Goal: Task Accomplishment & Management: Complete application form

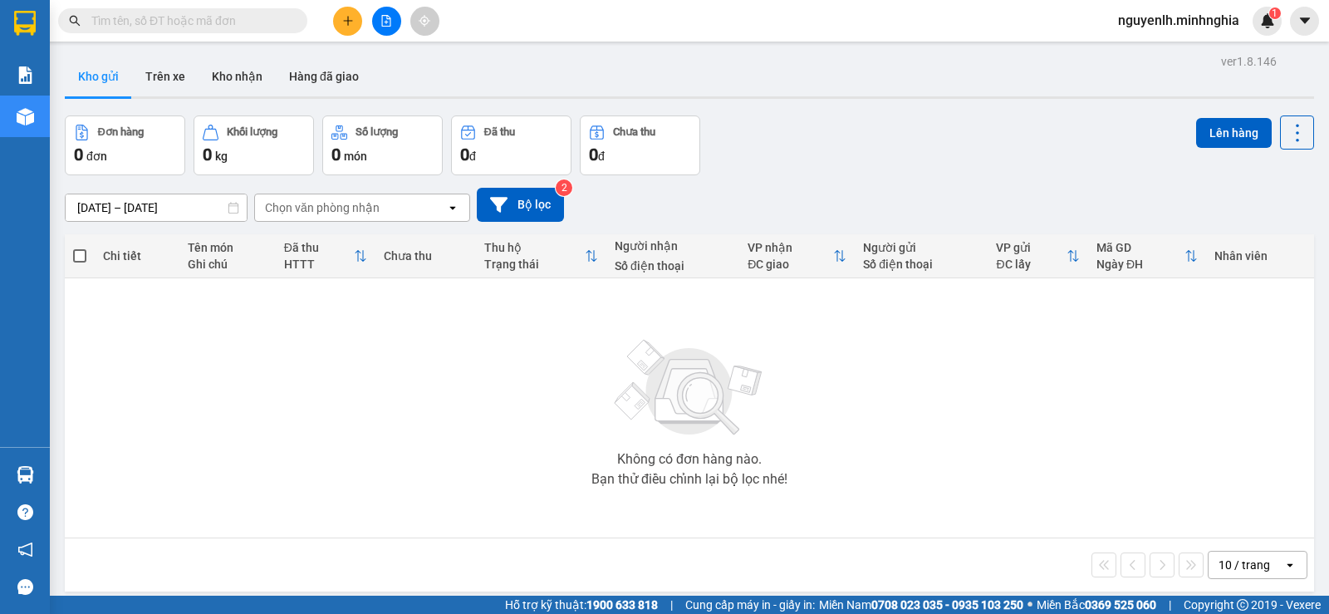
paste input "0582348303"
type input "0582348303"
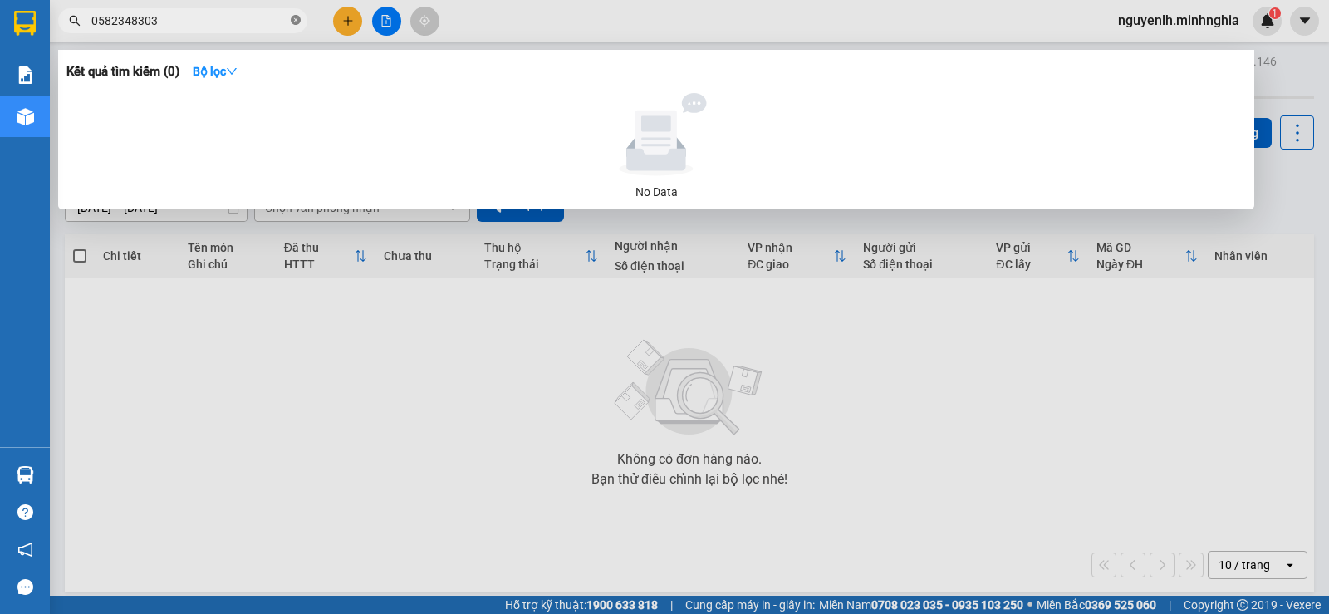
drag, startPoint x: 296, startPoint y: 22, endPoint x: 331, endPoint y: 3, distance: 39.8
click at [297, 22] on icon "close-circle" at bounding box center [296, 20] width 10 height 10
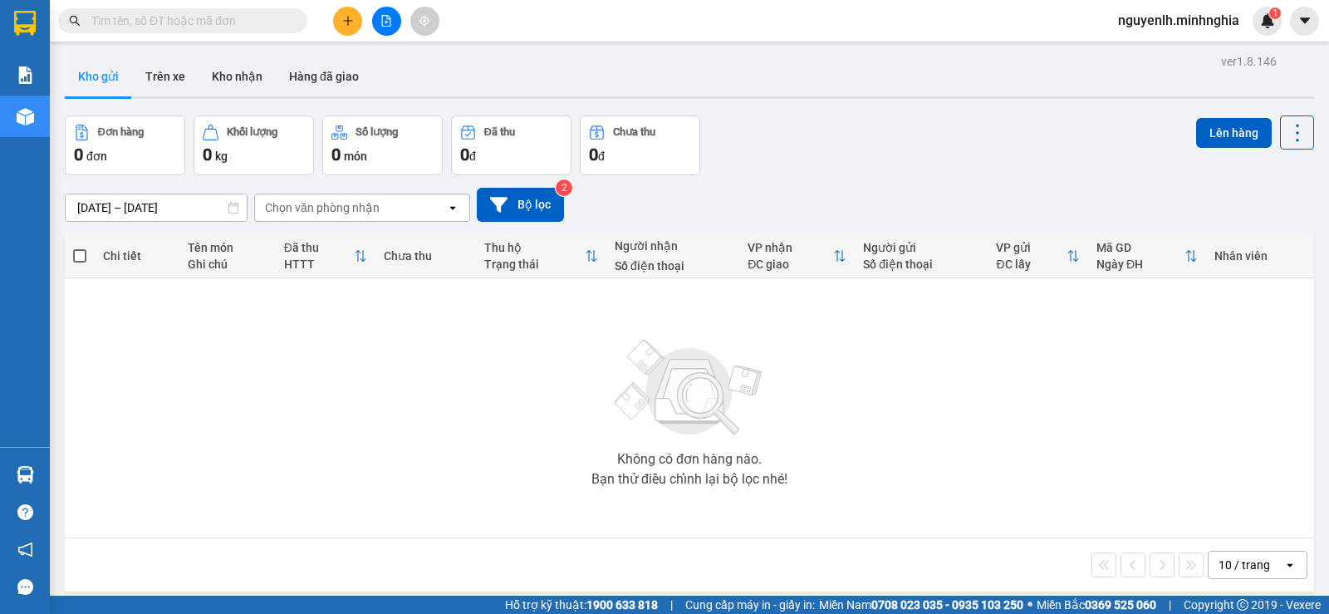
click at [211, 12] on input "text" at bounding box center [189, 21] width 196 height 18
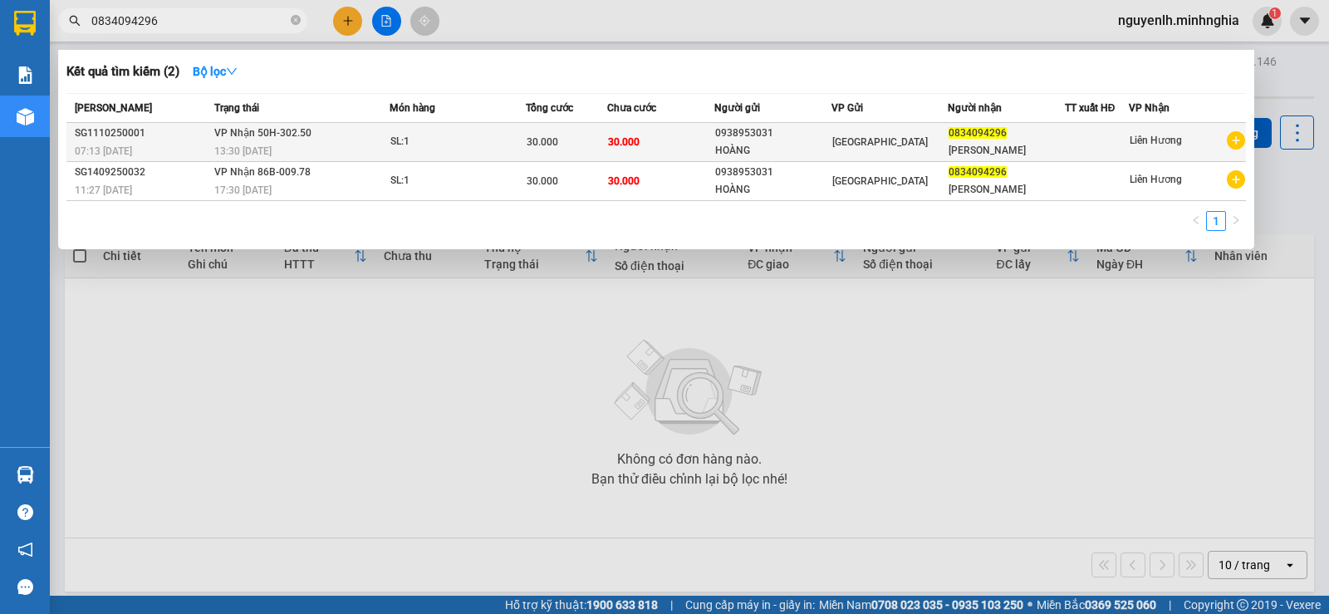
type input "0834094296"
click at [877, 141] on div "[GEOGRAPHIC_DATA]" at bounding box center [890, 142] width 115 height 18
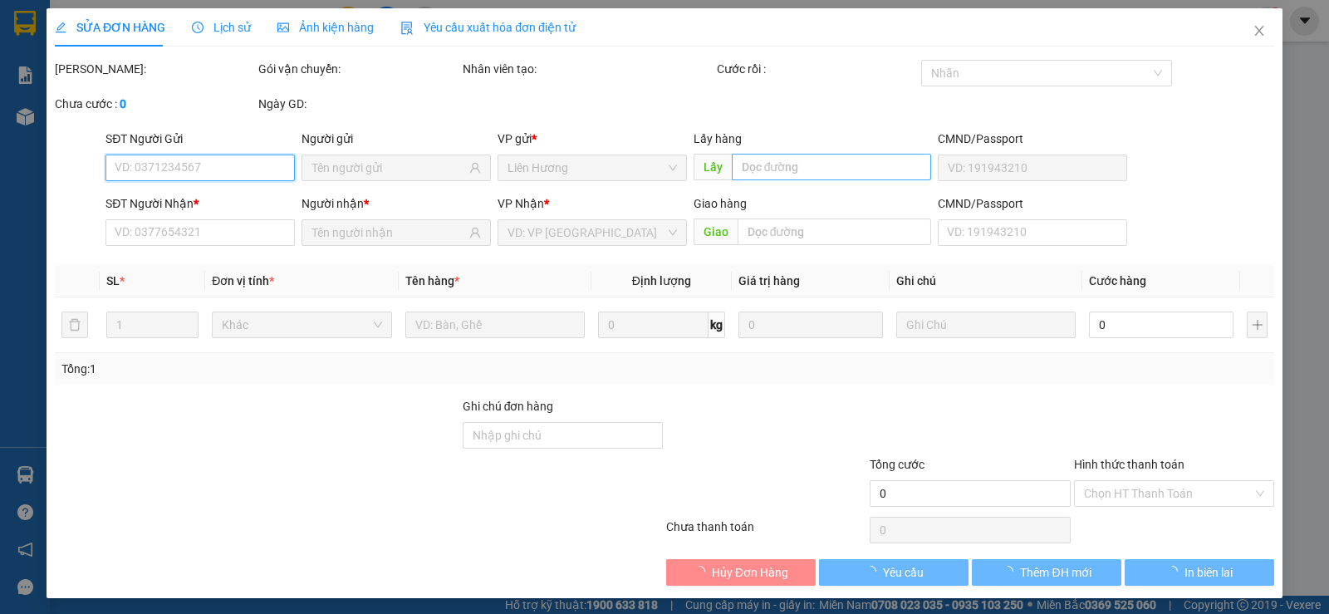
type input "0938953031"
type input "HOÀNG"
type input "0834094296"
type input "[PERSON_NAME]"
type input "30.000"
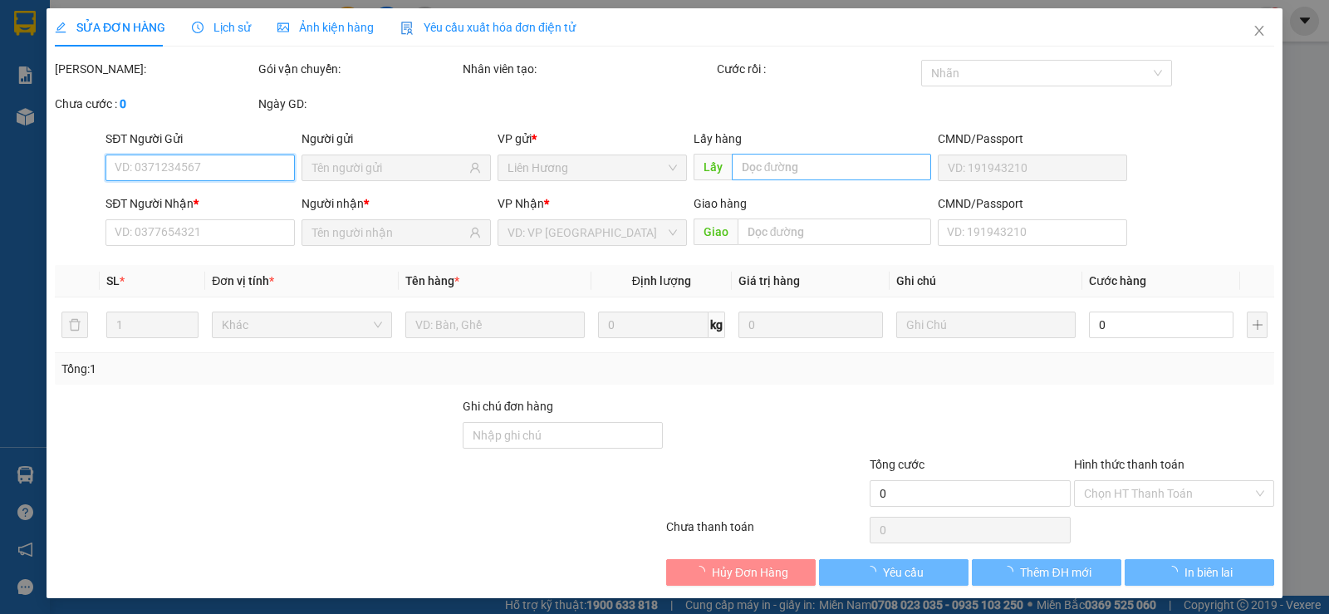
type input "30.000"
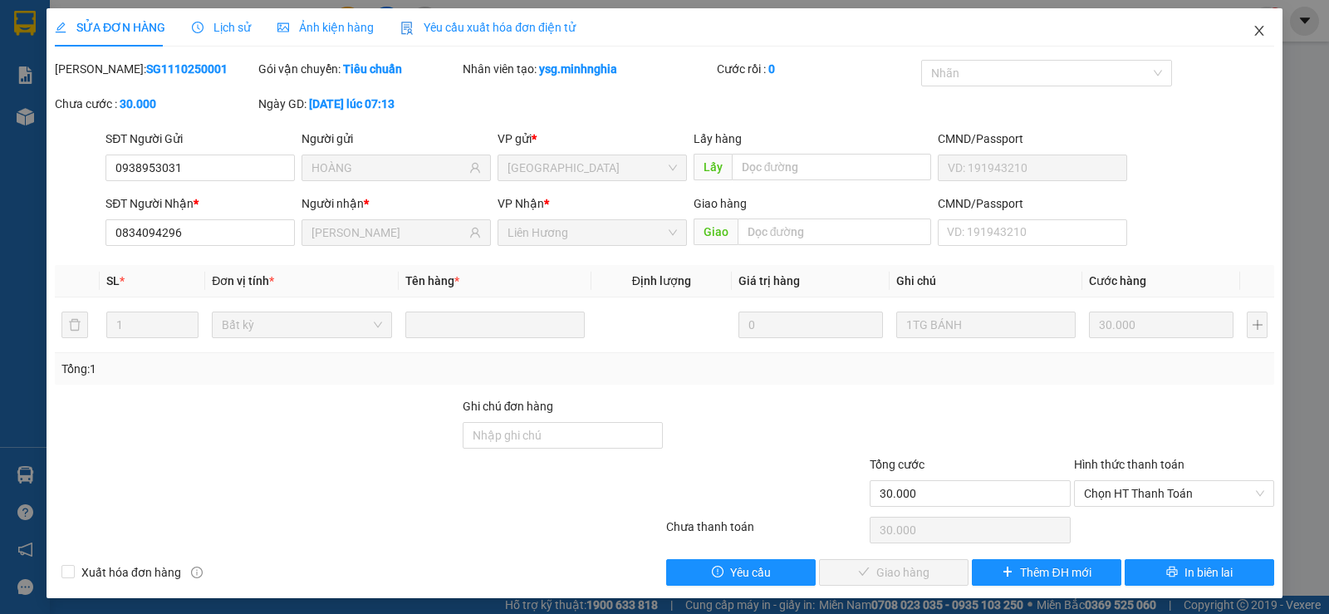
click at [1253, 25] on icon "close" at bounding box center [1259, 30] width 13 height 13
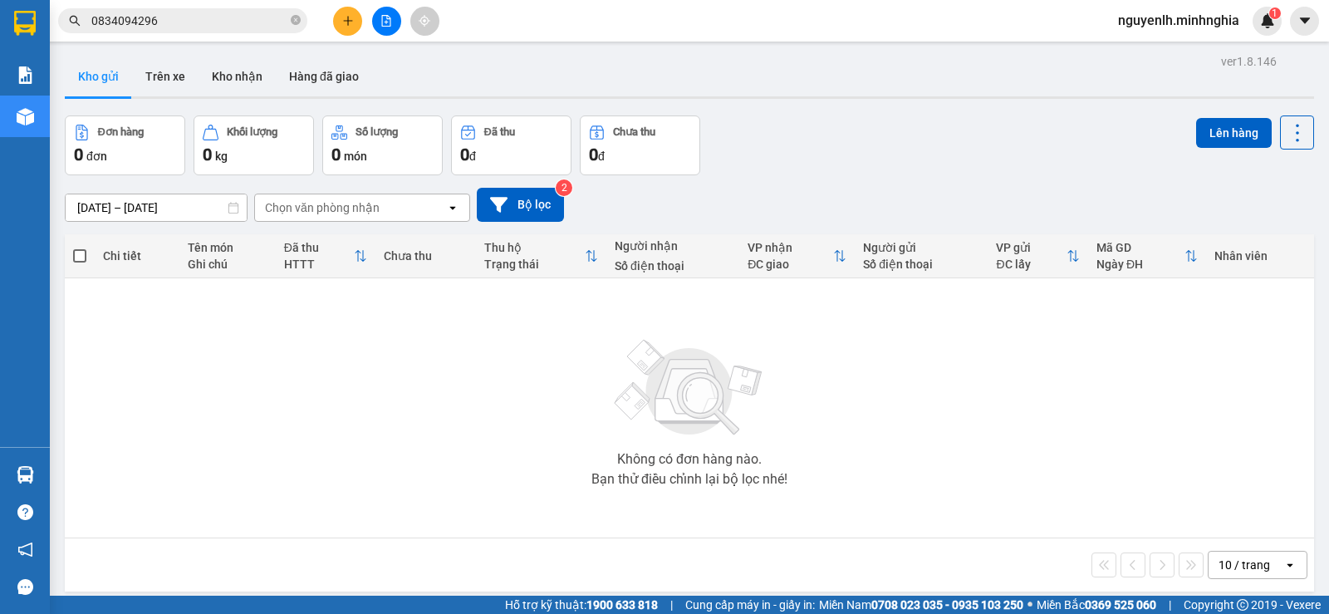
click at [198, 12] on input "0834094296" at bounding box center [189, 21] width 196 height 18
